Goal: Transaction & Acquisition: Purchase product/service

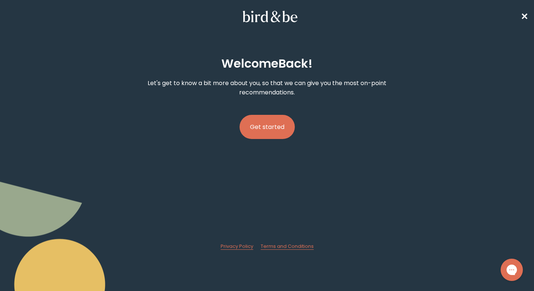
click at [263, 130] on button "Get started" at bounding box center [267, 127] width 55 height 24
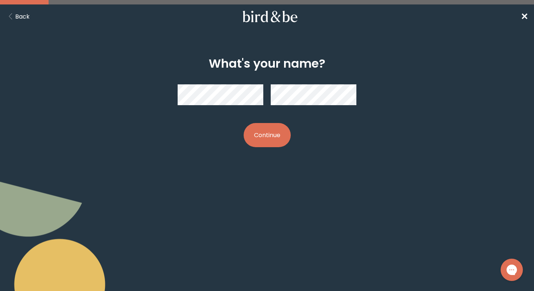
click at [262, 135] on button "Continue" at bounding box center [267, 135] width 47 height 24
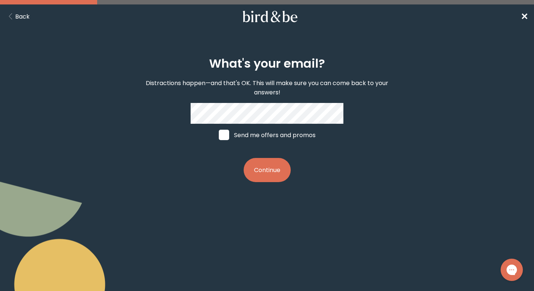
click at [262, 140] on label "Send me offers and promos" at bounding box center [267, 135] width 111 height 22
click at [219, 135] on input "Send me offers and promos" at bounding box center [219, 135] width 0 height 0
checkbox input "true"
click at [266, 173] on button "Continue" at bounding box center [267, 170] width 47 height 24
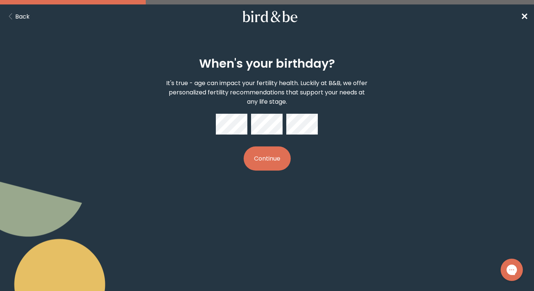
click at [273, 144] on div "When's your birthday? It's true - age can impact your fertility health. Luckily…" at bounding box center [267, 114] width 255 height 138
click at [272, 149] on button "Continue" at bounding box center [267, 158] width 47 height 24
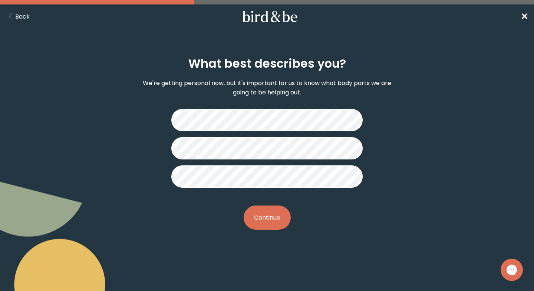
click at [279, 216] on button "Continue" at bounding box center [267, 217] width 47 height 24
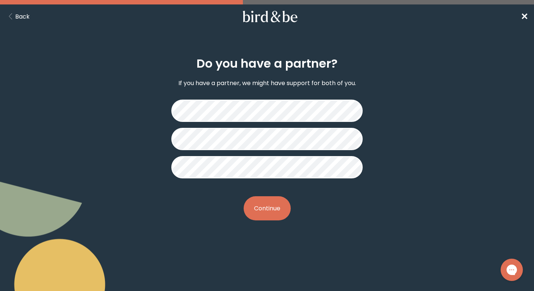
click at [271, 200] on button "Continue" at bounding box center [267, 208] width 47 height 24
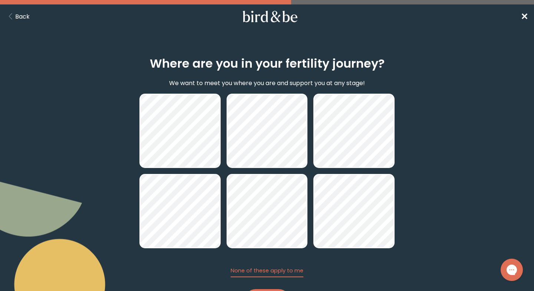
scroll to position [39, 0]
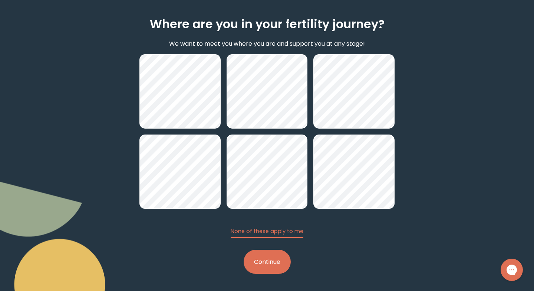
click at [270, 262] on button "Continue" at bounding box center [267, 261] width 47 height 24
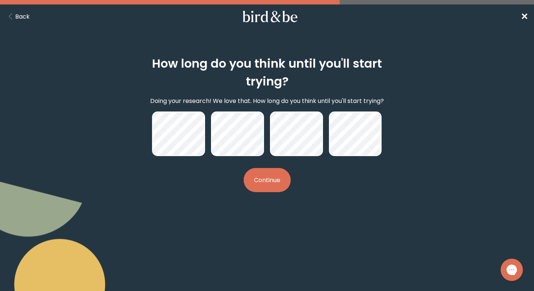
click at [259, 181] on button "Continue" at bounding box center [267, 180] width 47 height 24
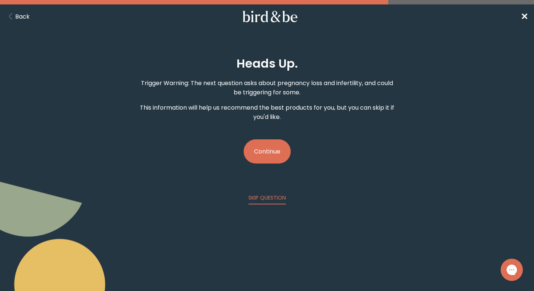
click at [272, 149] on button "Continue" at bounding box center [267, 151] width 47 height 24
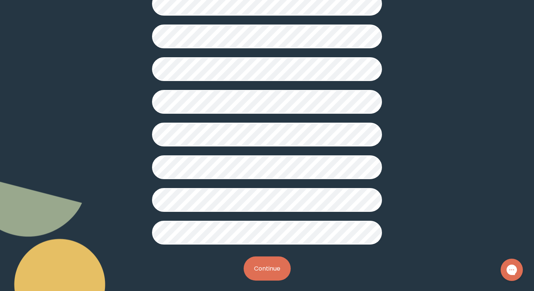
scroll to position [176, 0]
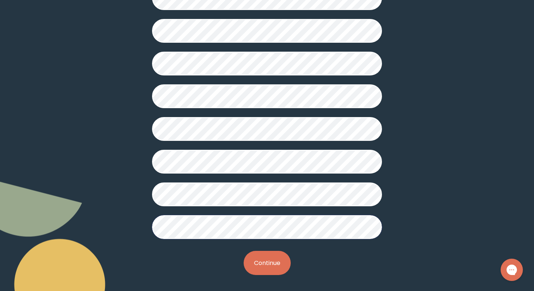
click at [274, 256] on button "Continue" at bounding box center [267, 262] width 47 height 24
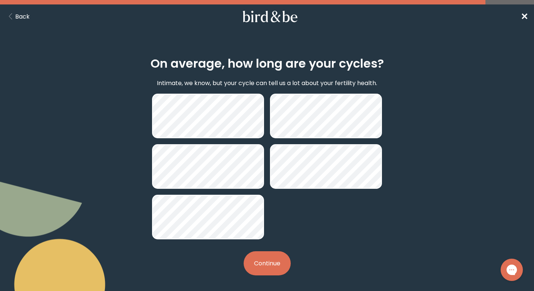
click at [262, 256] on button "Continue" at bounding box center [267, 263] width 47 height 24
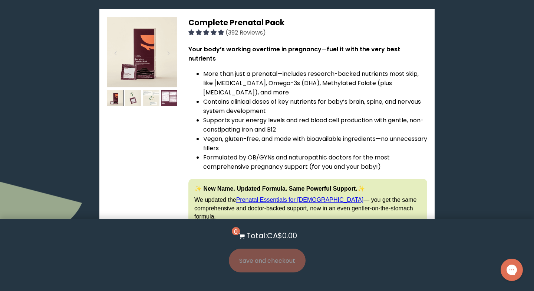
scroll to position [1967, 0]
click at [279, 252] on span "Learn More About it" at bounding box center [265, 255] width 46 height 6
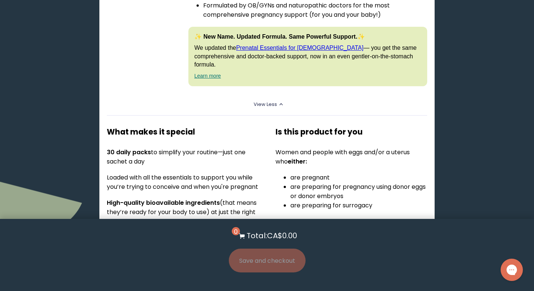
scroll to position [2136, 0]
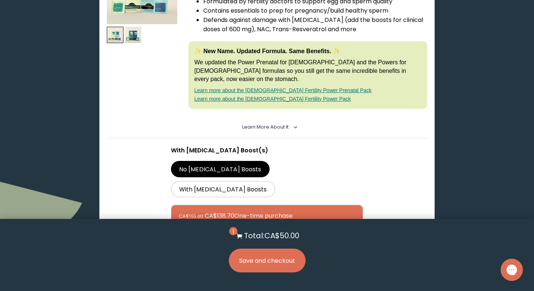
scroll to position [191, 0]
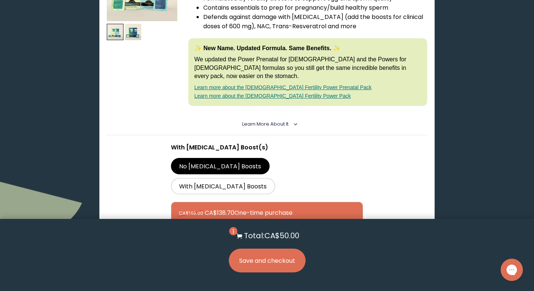
click at [254, 121] on span "Learn More About it" at bounding box center [265, 124] width 46 height 6
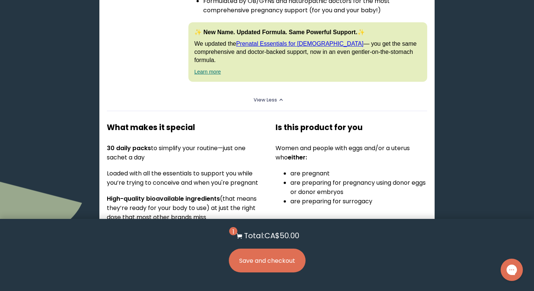
scroll to position [2275, 0]
click at [263, 256] on button "Save and checkout" at bounding box center [267, 260] width 77 height 24
